Goal: Navigation & Orientation: Find specific page/section

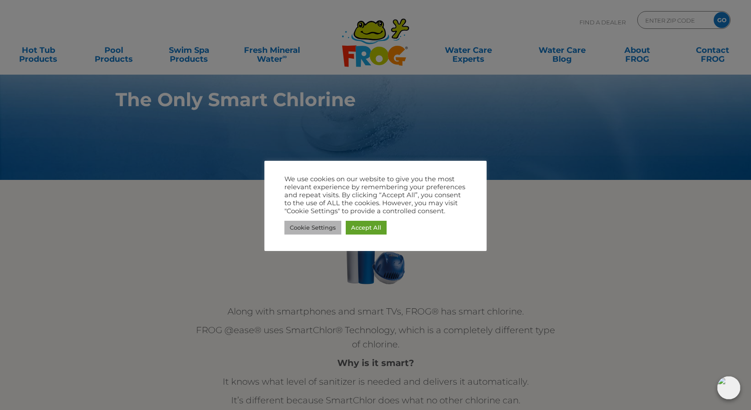
click at [328, 229] on link "Cookie Settings" at bounding box center [312, 228] width 57 height 14
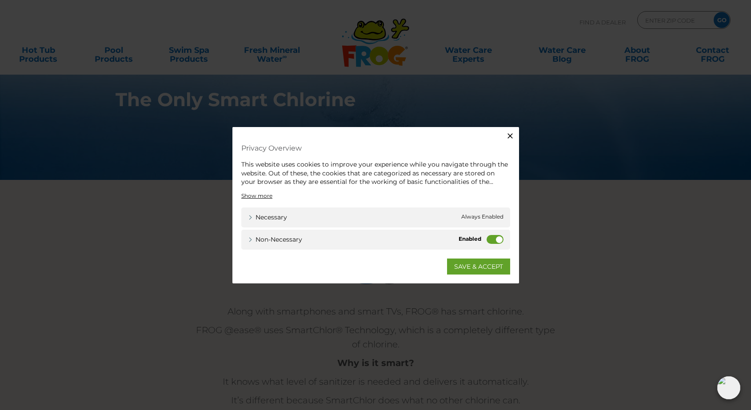
click at [488, 241] on label "Non-necessary" at bounding box center [494, 238] width 17 height 9
click at [0, 0] on input "Non-necessary" at bounding box center [0, 0] width 0 height 0
click at [473, 263] on link "SAVE & ACCEPT" at bounding box center [478, 266] width 63 height 16
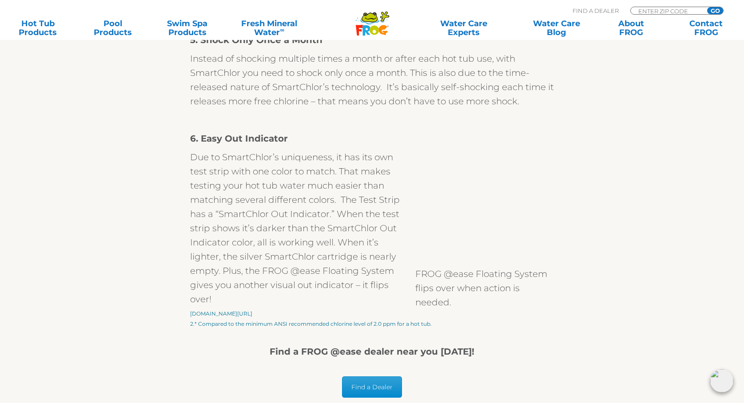
scroll to position [1371, 0]
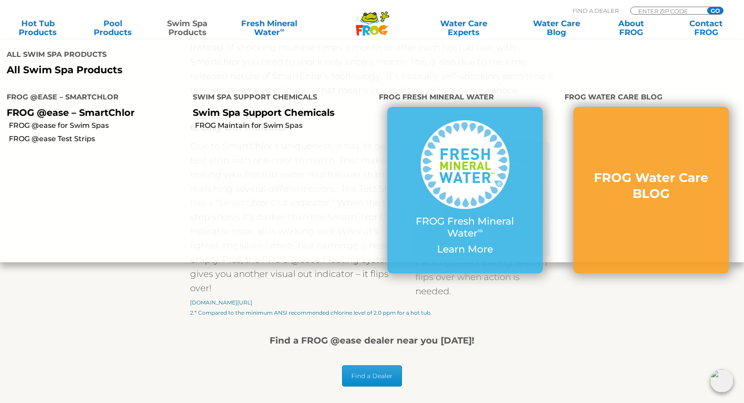
click at [188, 24] on link "Swim Spa Products" at bounding box center [187, 28] width 58 height 18
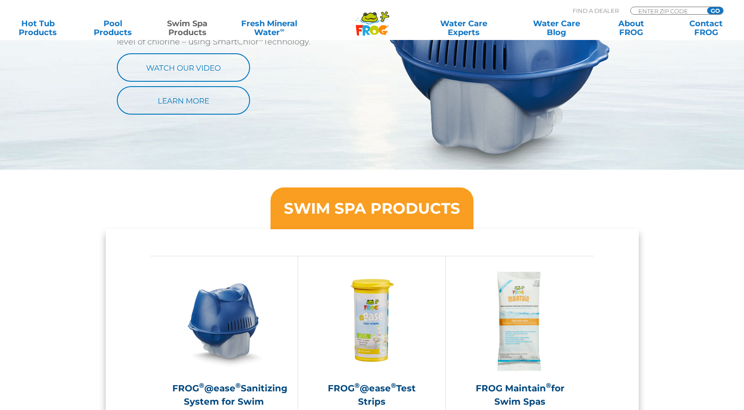
scroll to position [708, 0]
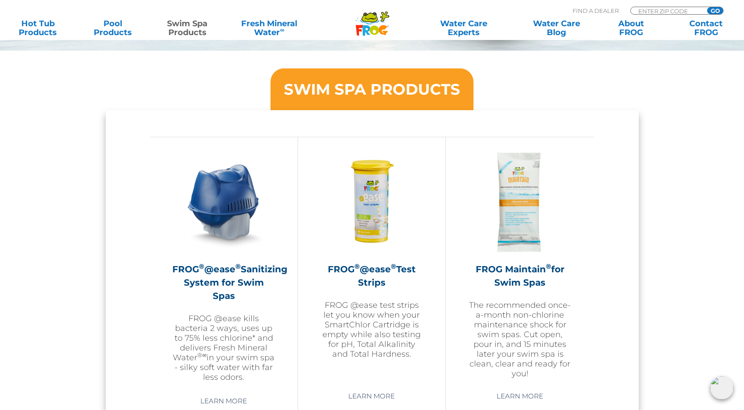
click at [697, 274] on div "SWIM SPA PRODUCTS FROG ® @ease ® Sanitizing System for Swim Spas FROG @ease kil…" at bounding box center [372, 270] width 744 height 438
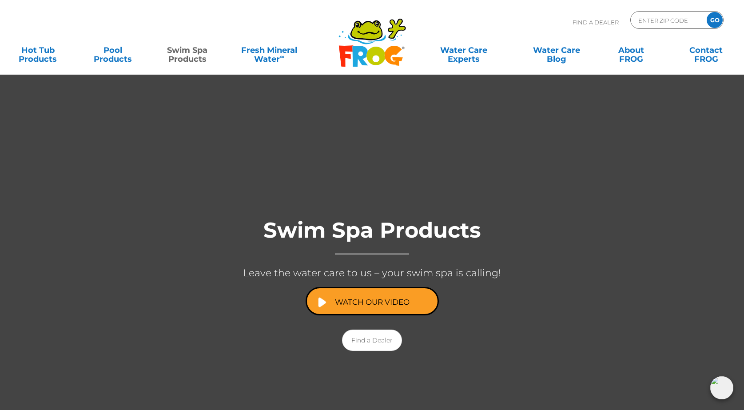
scroll to position [0, 0]
